Goal: Transaction & Acquisition: Purchase product/service

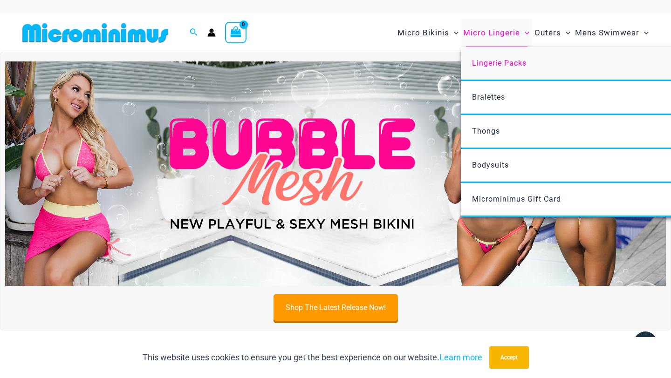
click at [499, 63] on span "Lingerie Packs" at bounding box center [499, 63] width 54 height 9
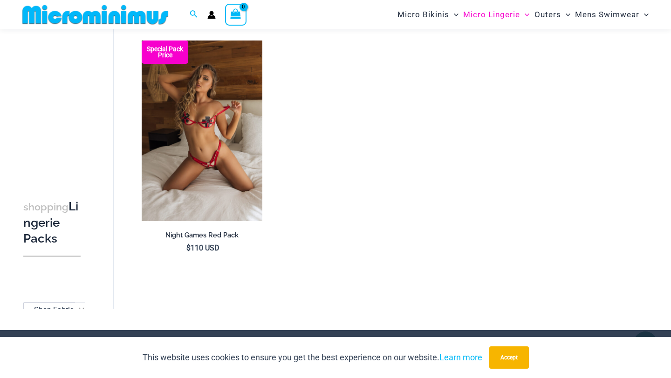
scroll to position [1063, 0]
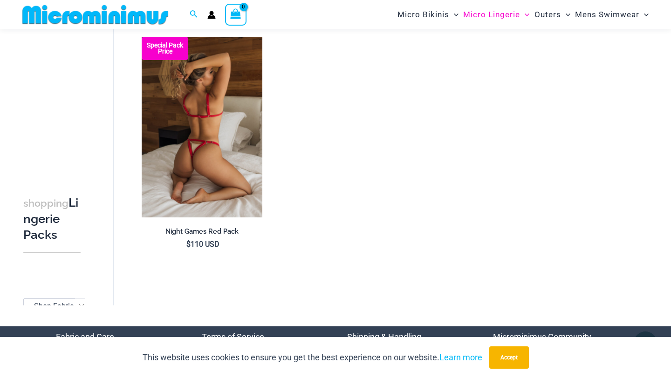
click at [197, 139] on img at bounding box center [202, 127] width 121 height 181
